Goal: Find specific page/section: Find specific page/section

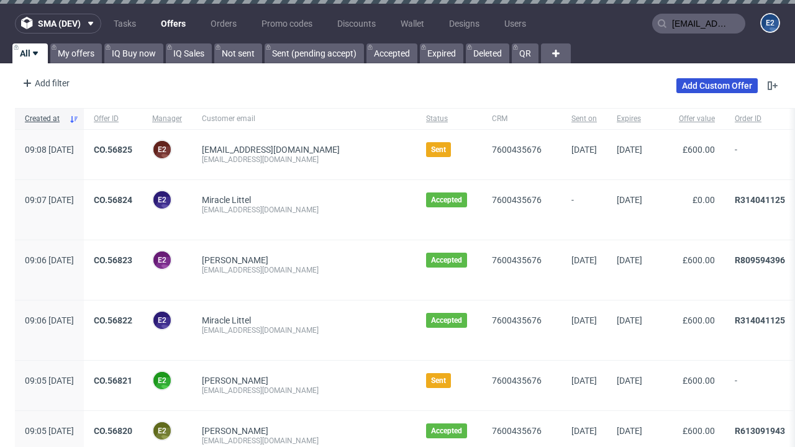
type input "[EMAIL_ADDRESS][DOMAIN_NAME]"
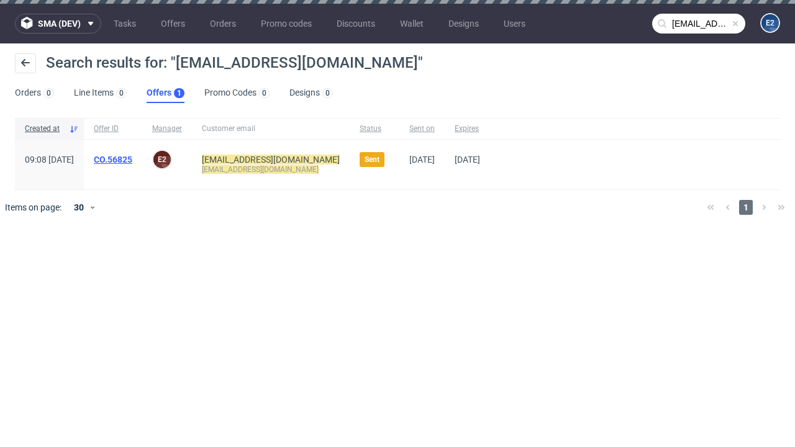
click at [165, 93] on link "Offers 1" at bounding box center [166, 93] width 38 height 20
click at [132, 160] on link "CO.56825" at bounding box center [113, 160] width 39 height 10
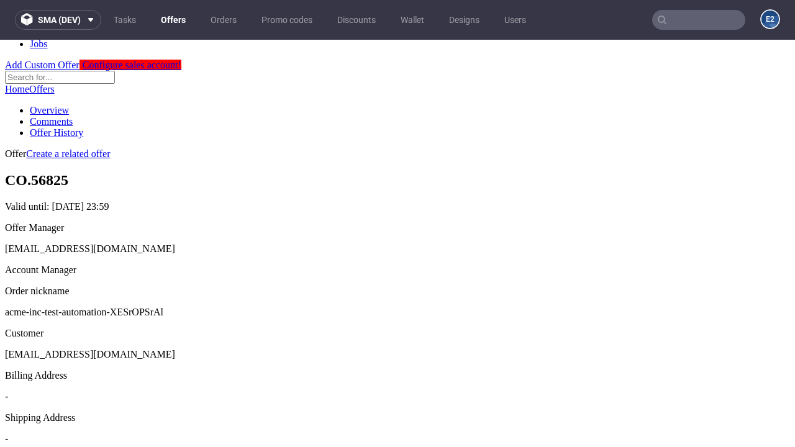
scroll to position [123, 0]
